Goal: Task Accomplishment & Management: Manage account settings

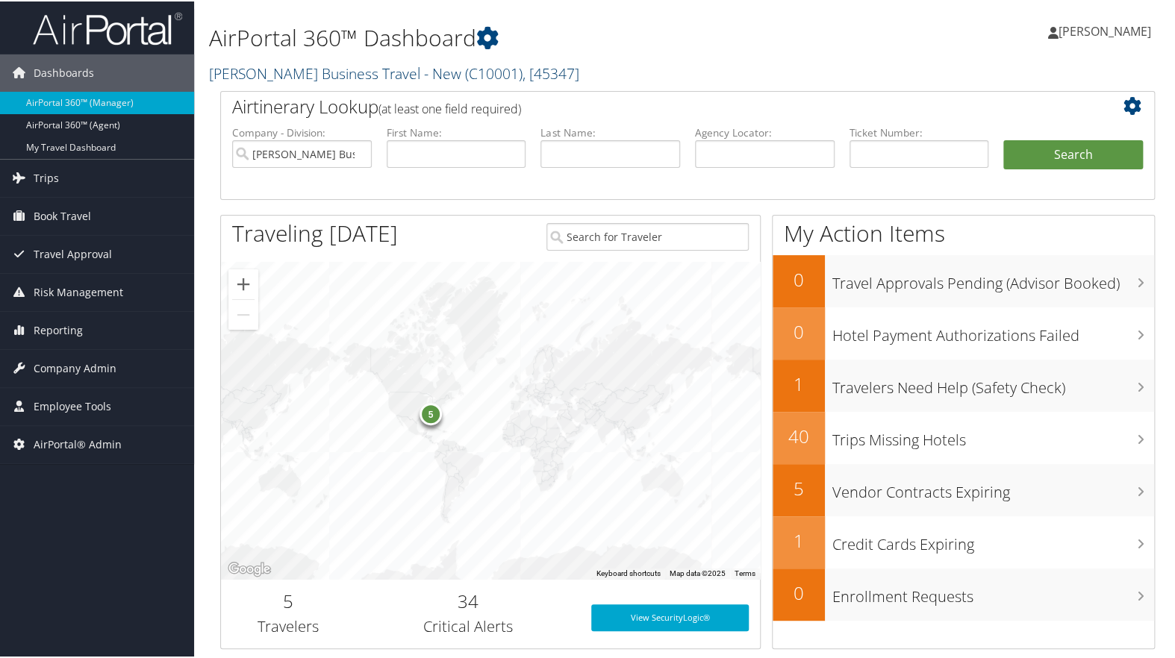
click at [398, 71] on link "Christopherson Business Travel - New ( C10001 ) , [ 45347 ]" at bounding box center [394, 72] width 370 height 20
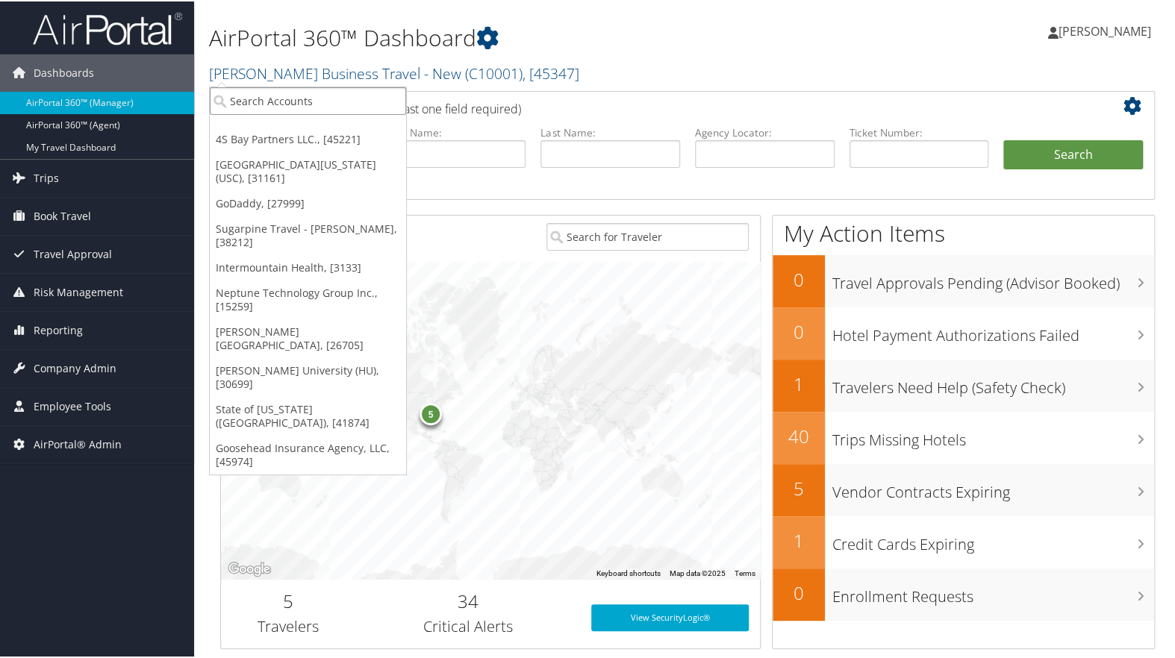
click at [300, 105] on input "search" at bounding box center [308, 100] width 196 height 28
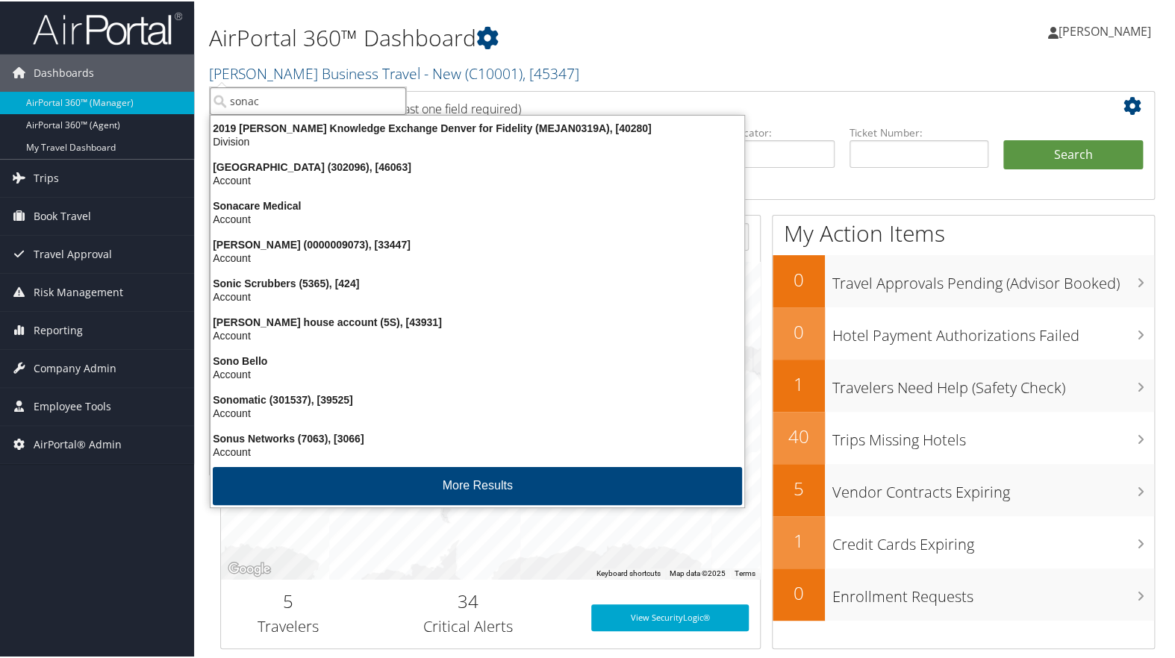
type input "sonaca"
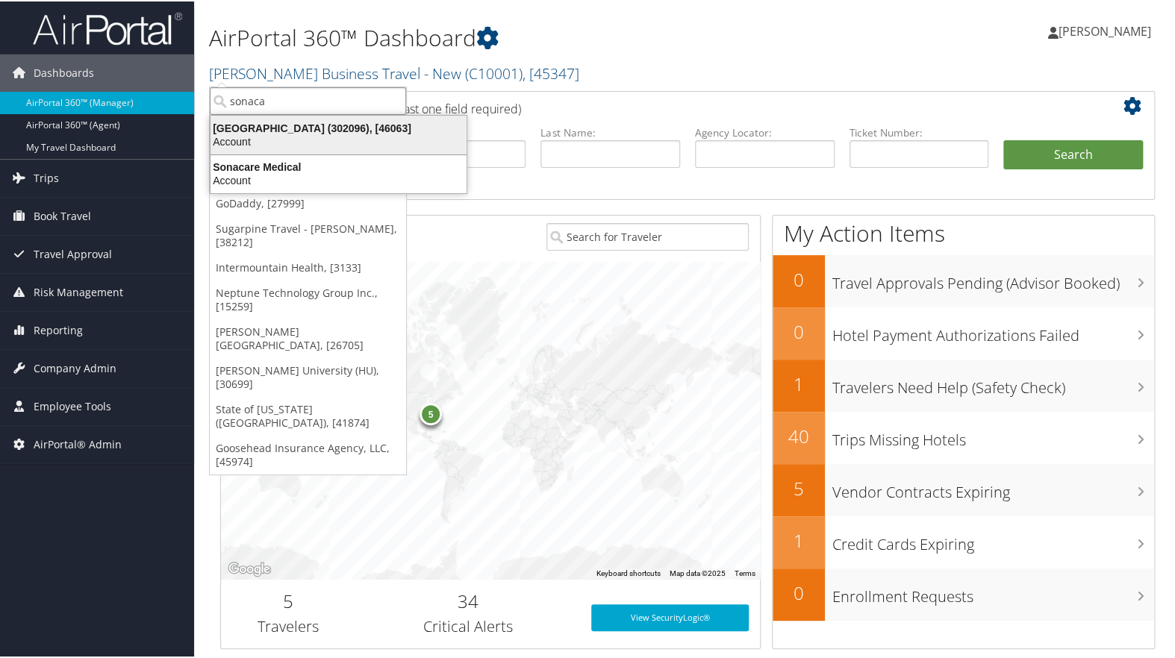
click at [280, 143] on div "Account" at bounding box center [339, 140] width 274 height 13
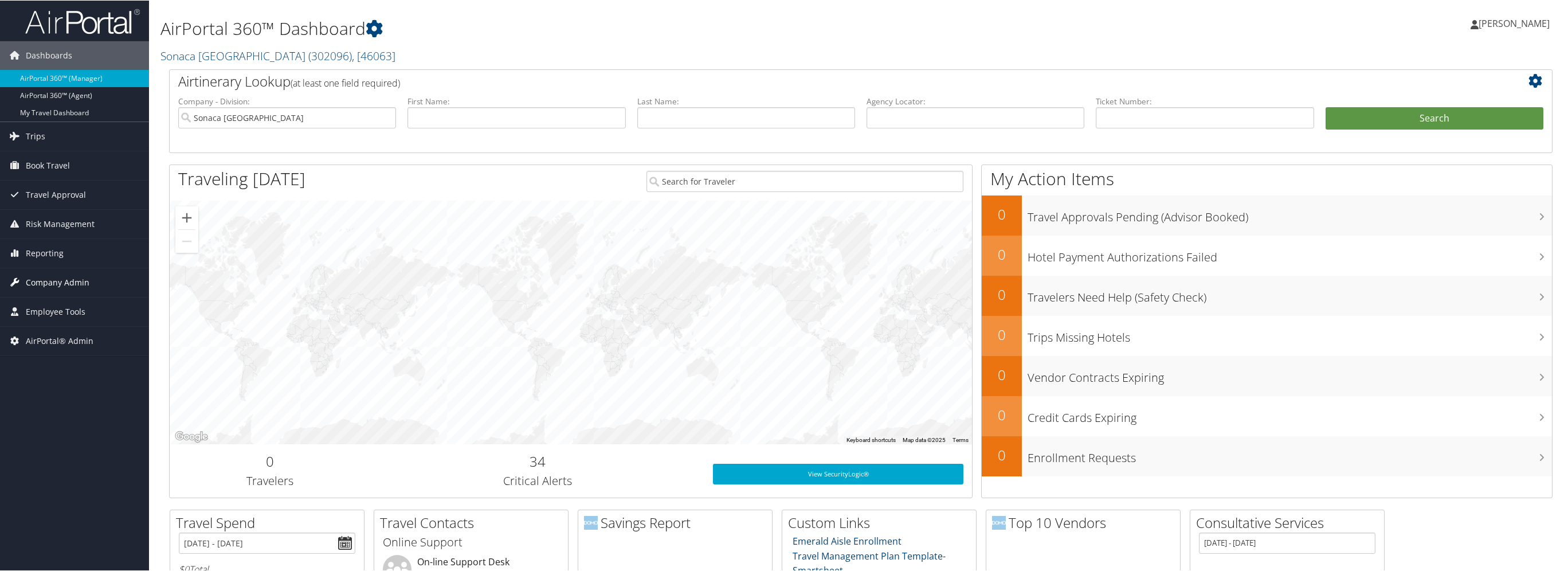
click at [74, 277] on span "Company Admin" at bounding box center [58, 282] width 64 height 28
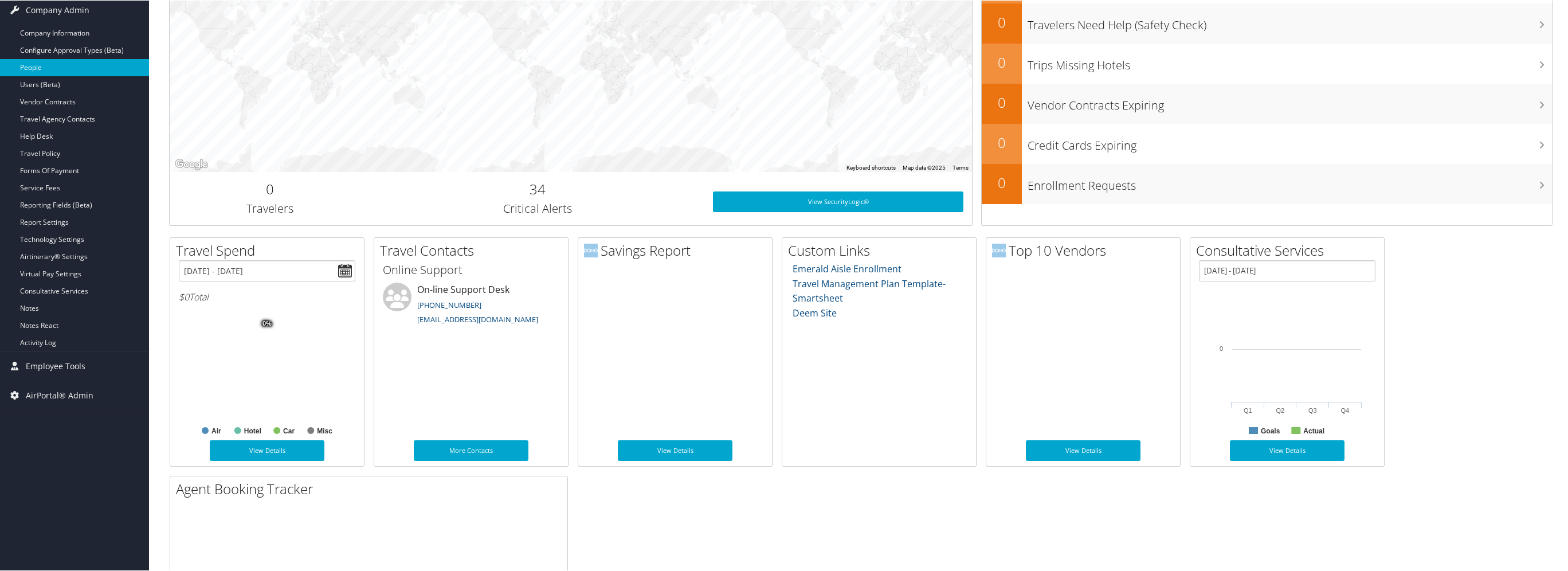
scroll to position [287, 0]
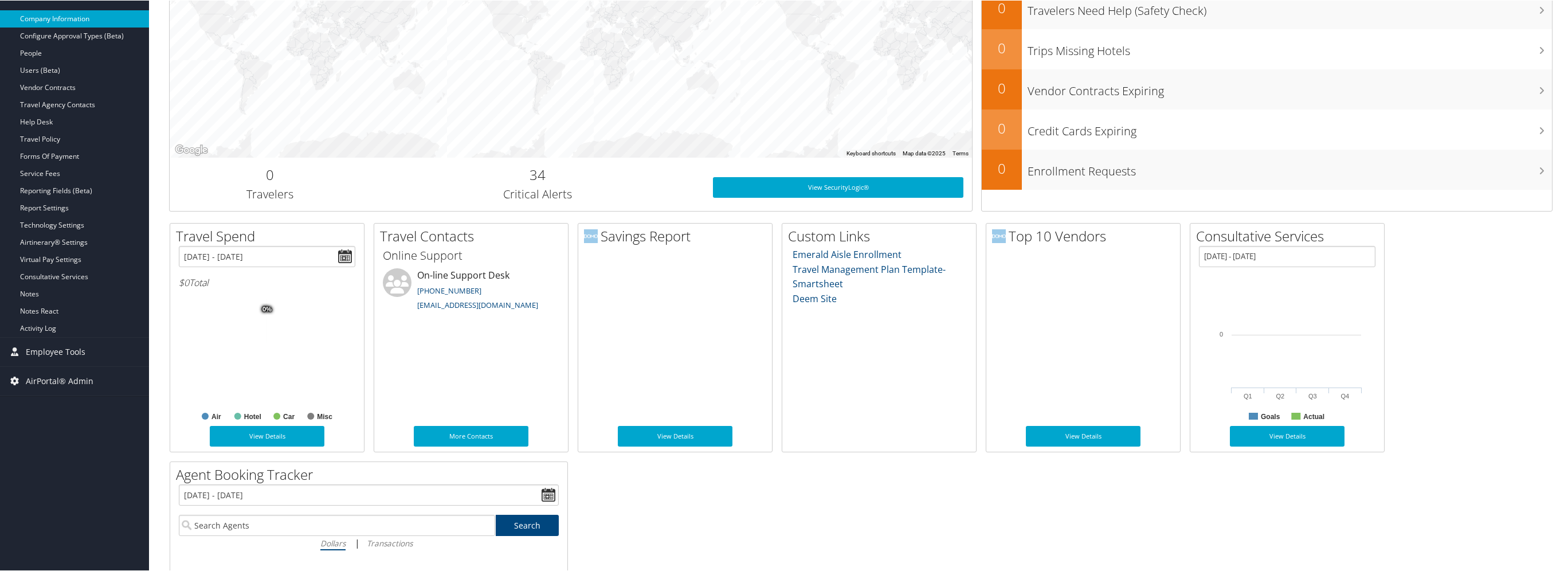
click at [73, 19] on link "Company Information" at bounding box center [74, 18] width 149 height 17
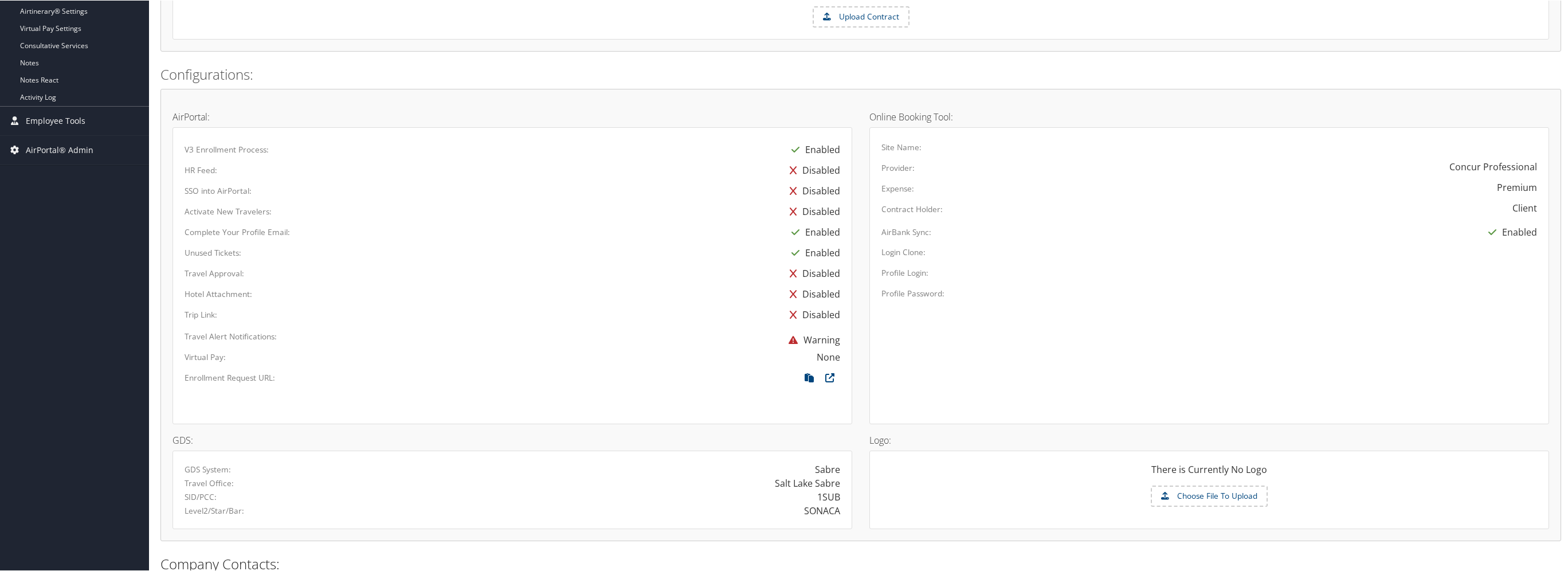
scroll to position [607, 0]
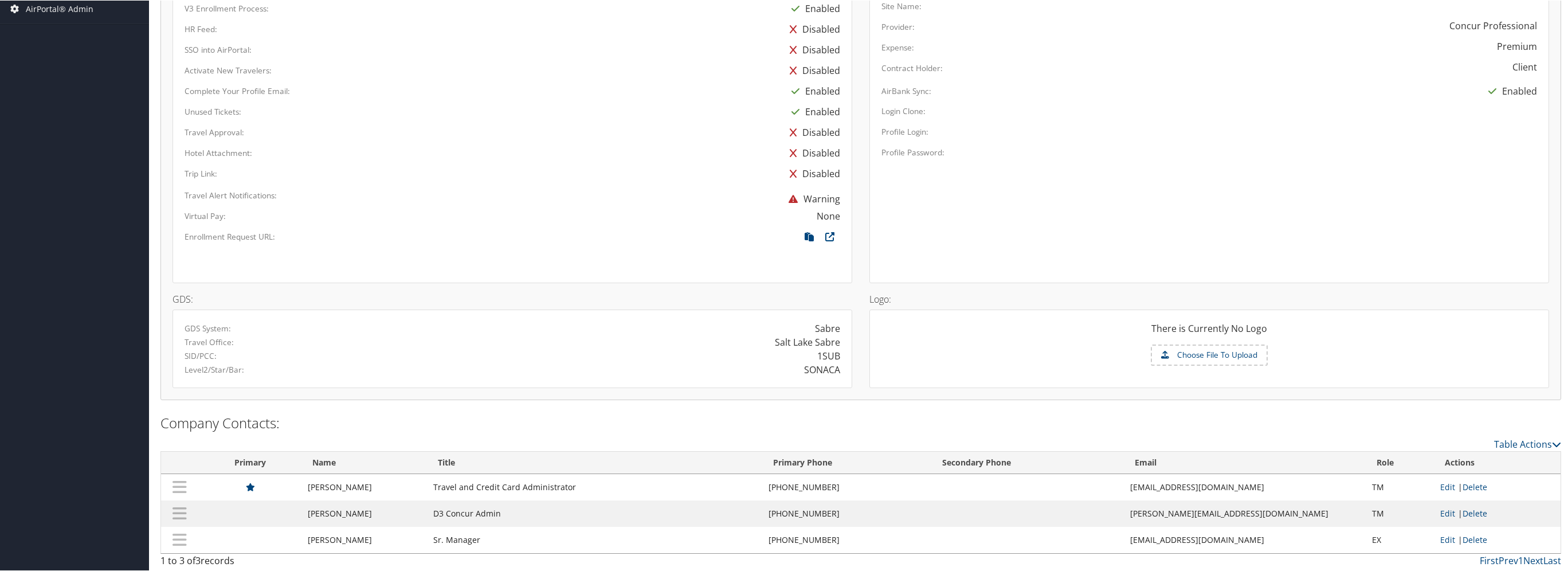
click at [1202, 354] on label "Choose File To Upload" at bounding box center [1209, 354] width 114 height 19
click at [0, 0] on input "Choose File To Upload" at bounding box center [0, 0] width 0 height 0
